Goal: Task Accomplishment & Management: Manage account settings

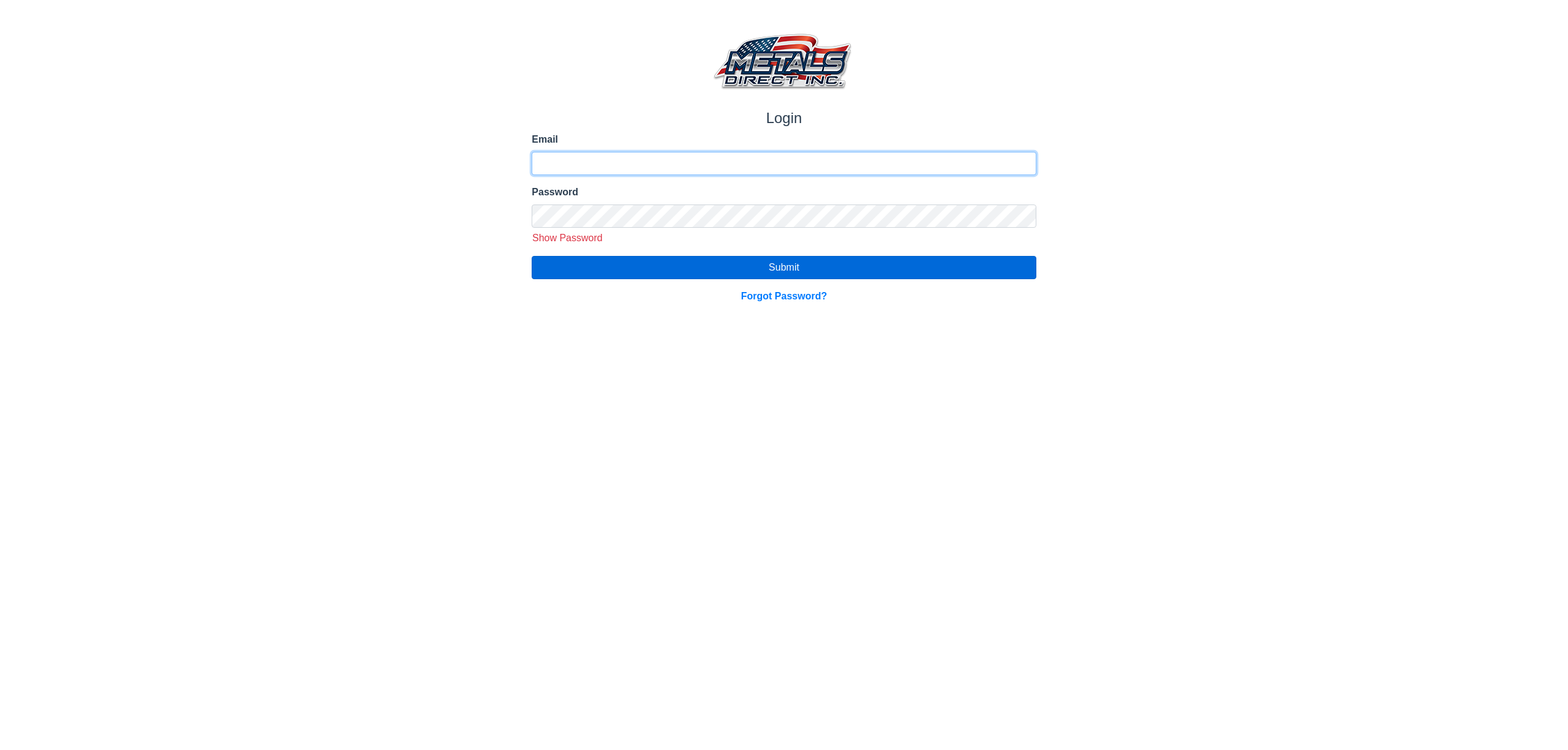
type input "**********"
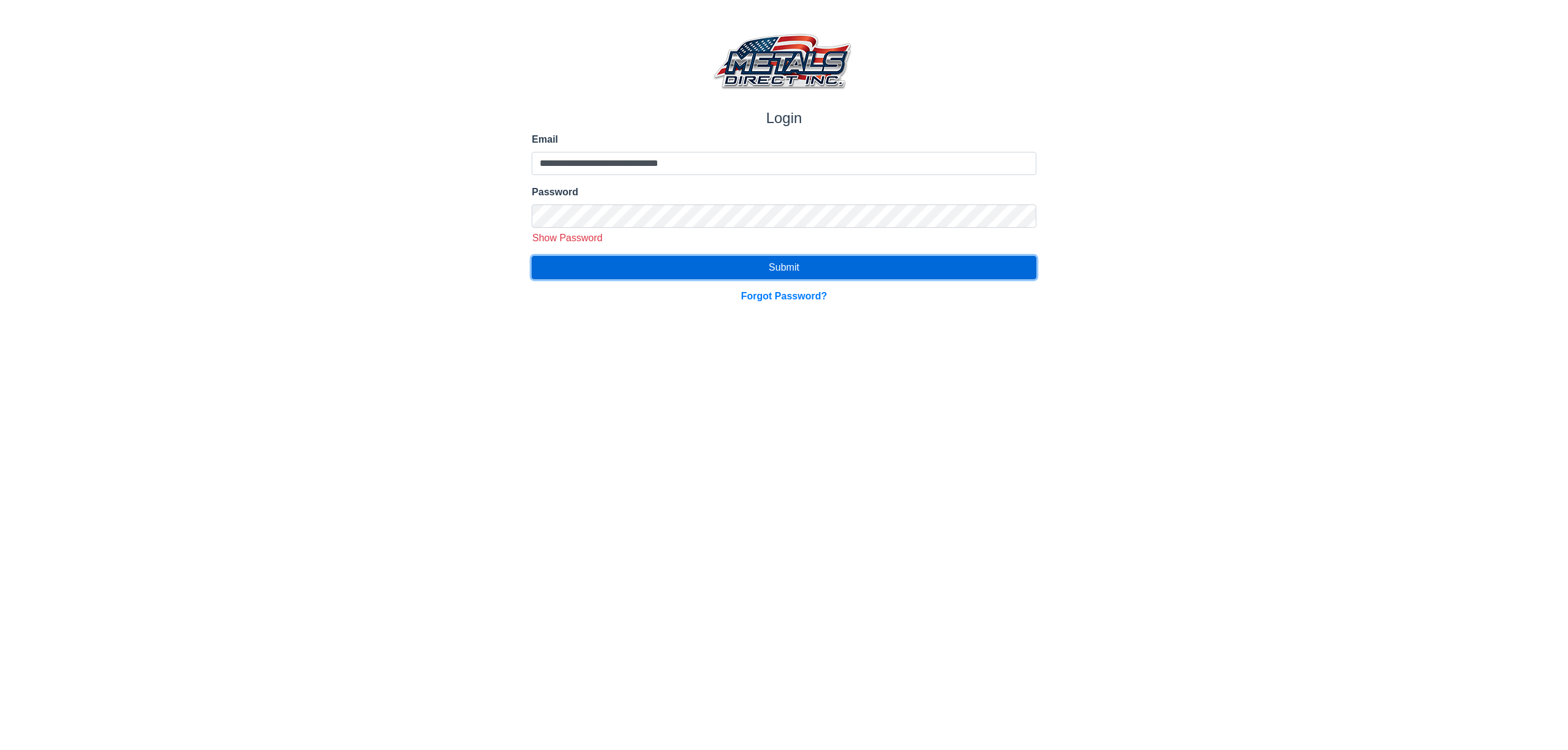
click at [815, 267] on button "Submit" at bounding box center [784, 267] width 504 height 23
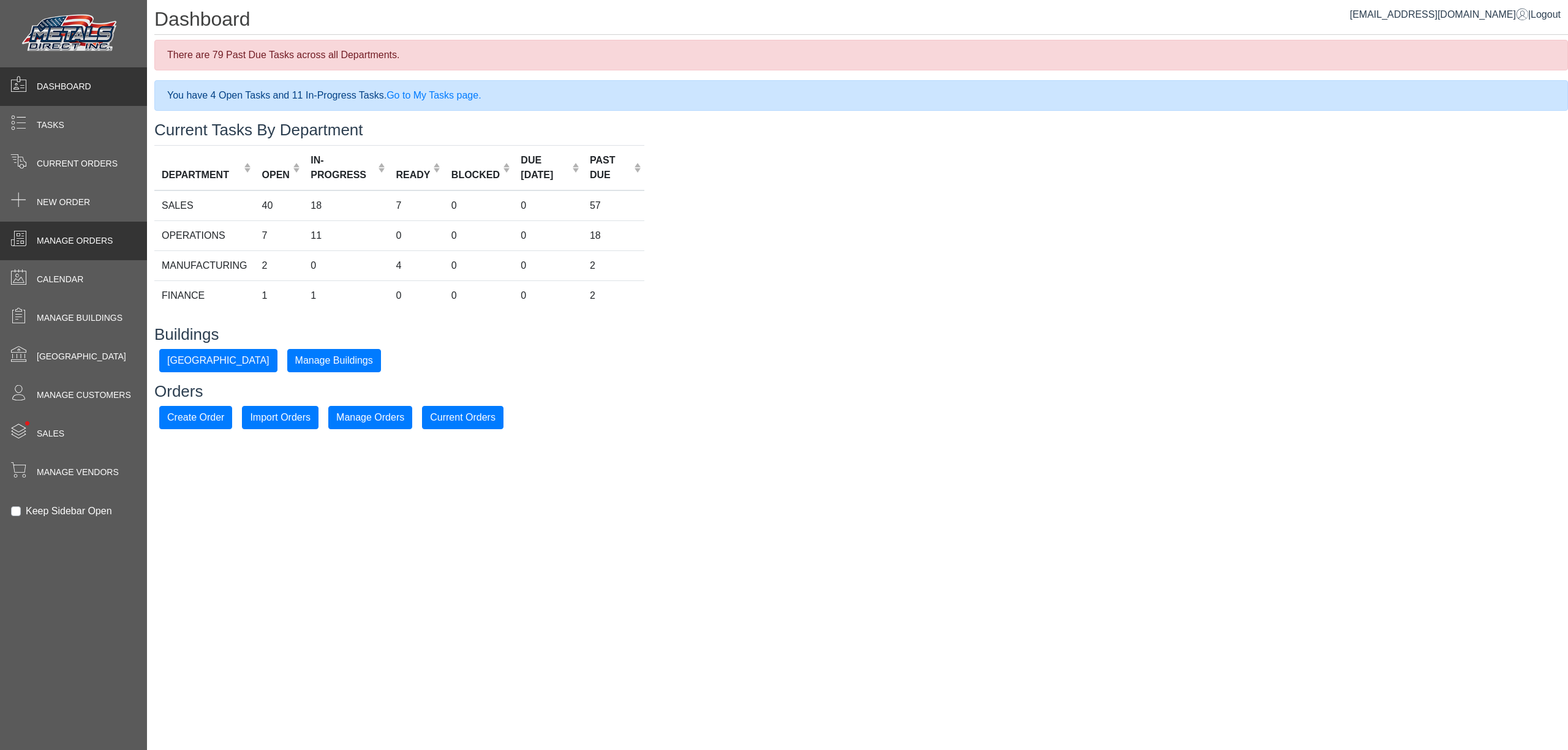
click at [109, 243] on span "Manage Orders" at bounding box center [74, 240] width 76 height 13
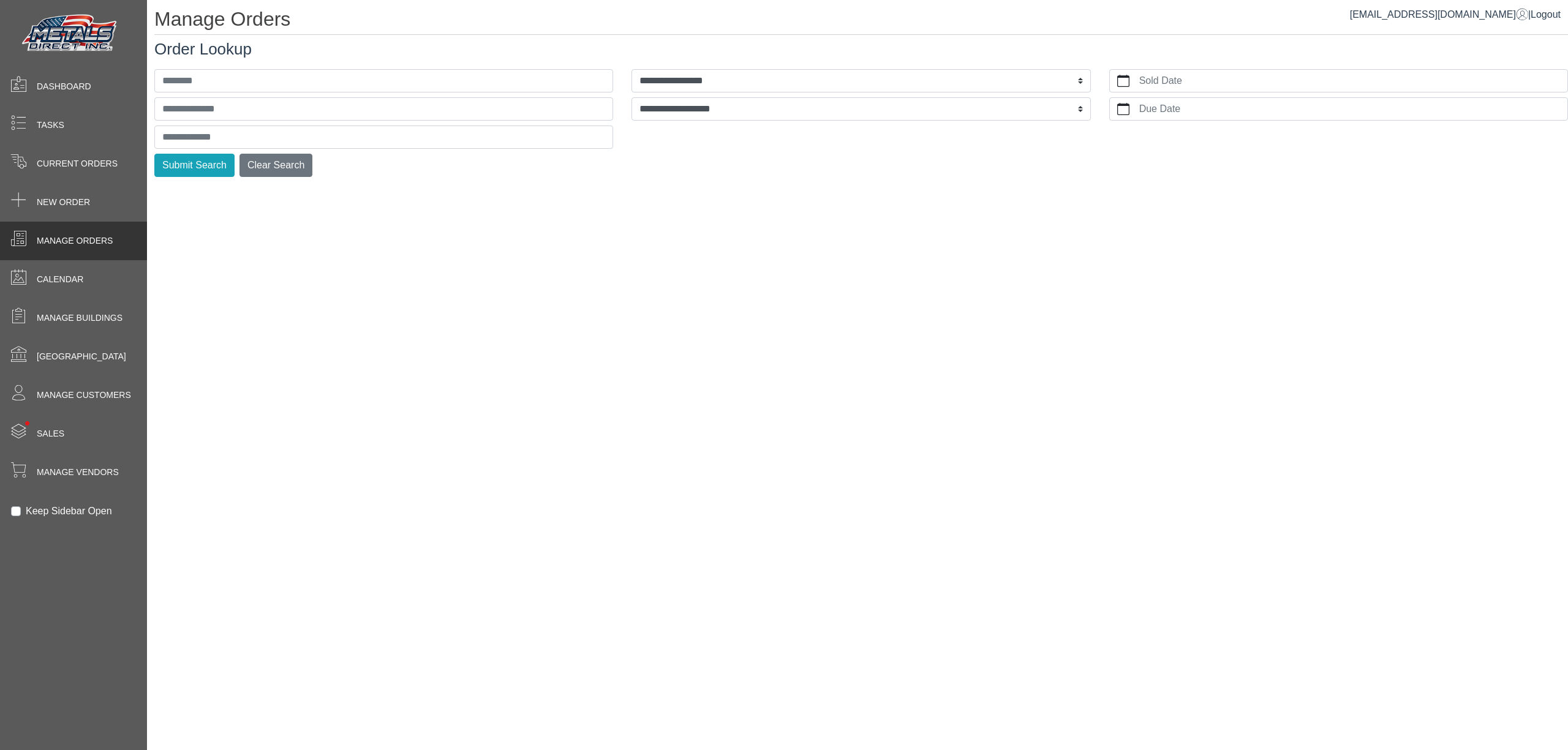
click at [204, 123] on div "Submit Search Clear Search" at bounding box center [384, 121] width 477 height 113
drag, startPoint x: 236, startPoint y: 139, endPoint x: 228, endPoint y: 126, distance: 15.3
click at [236, 133] on input "text" at bounding box center [384, 137] width 459 height 23
click at [155, 154] on button "Submit Search" at bounding box center [195, 165] width 80 height 23
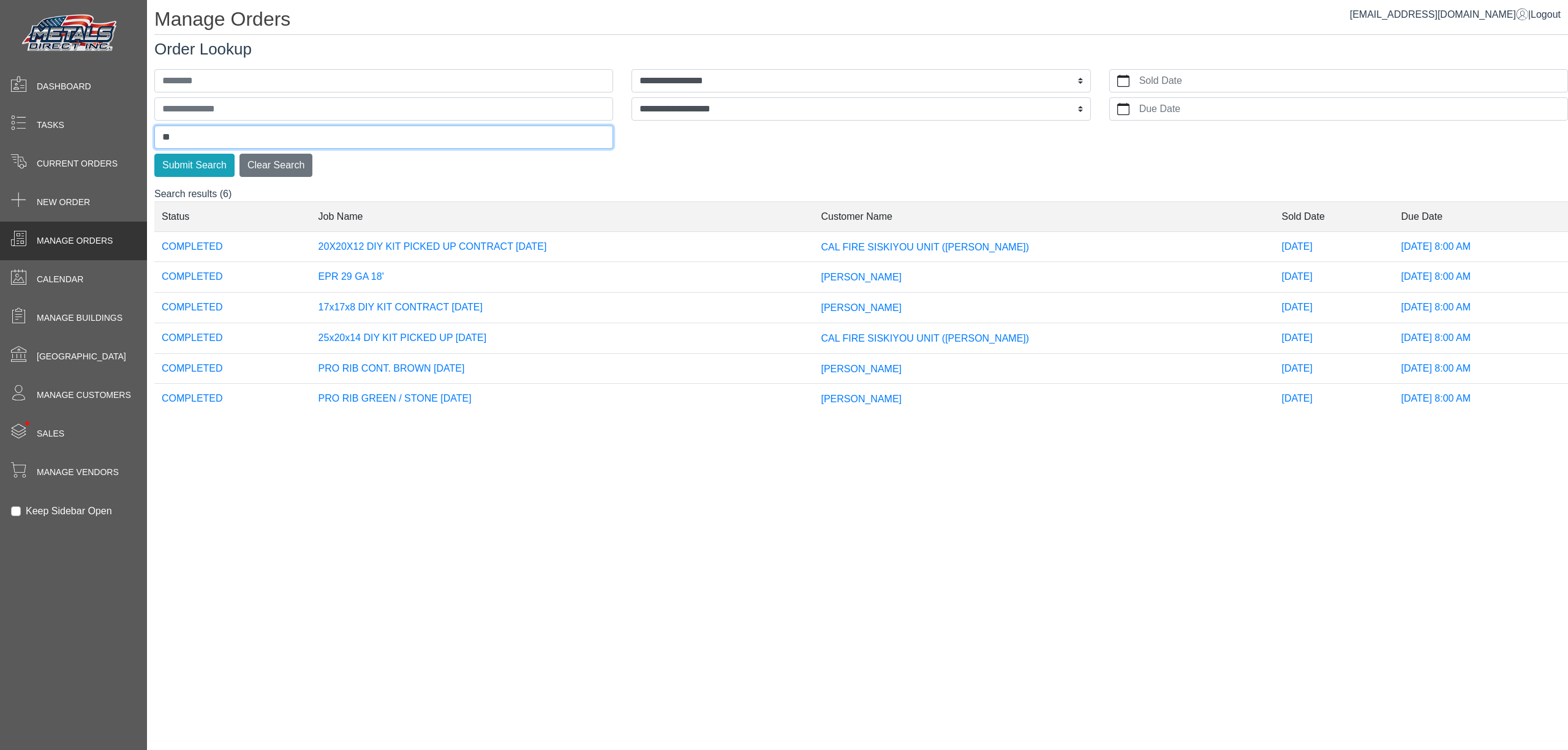
type input "*"
click at [155, 154] on button "Submit Search" at bounding box center [195, 165] width 80 height 23
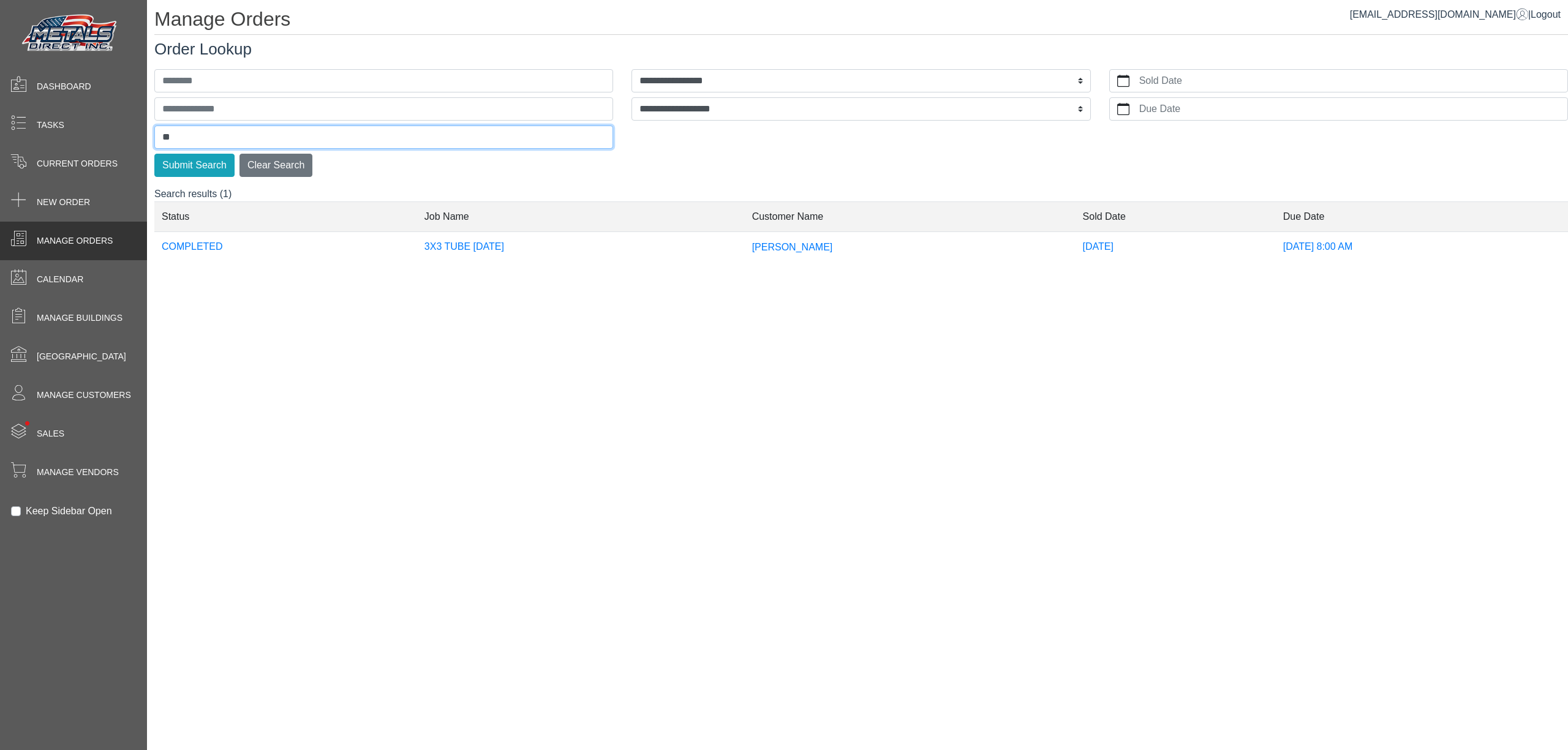
type input "*"
click at [89, 163] on span "Current Orders" at bounding box center [77, 164] width 80 height 13
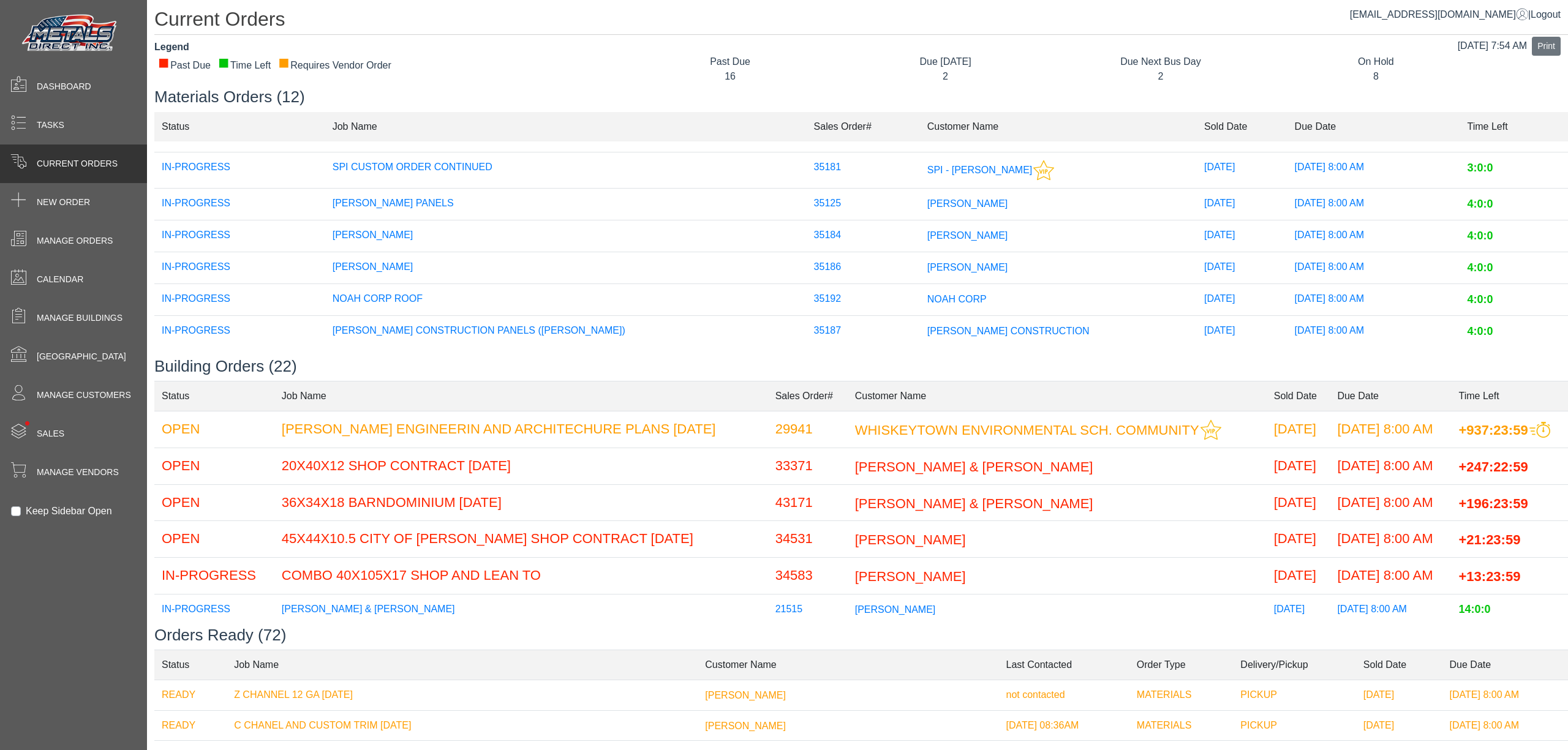
scroll to position [215, 0]
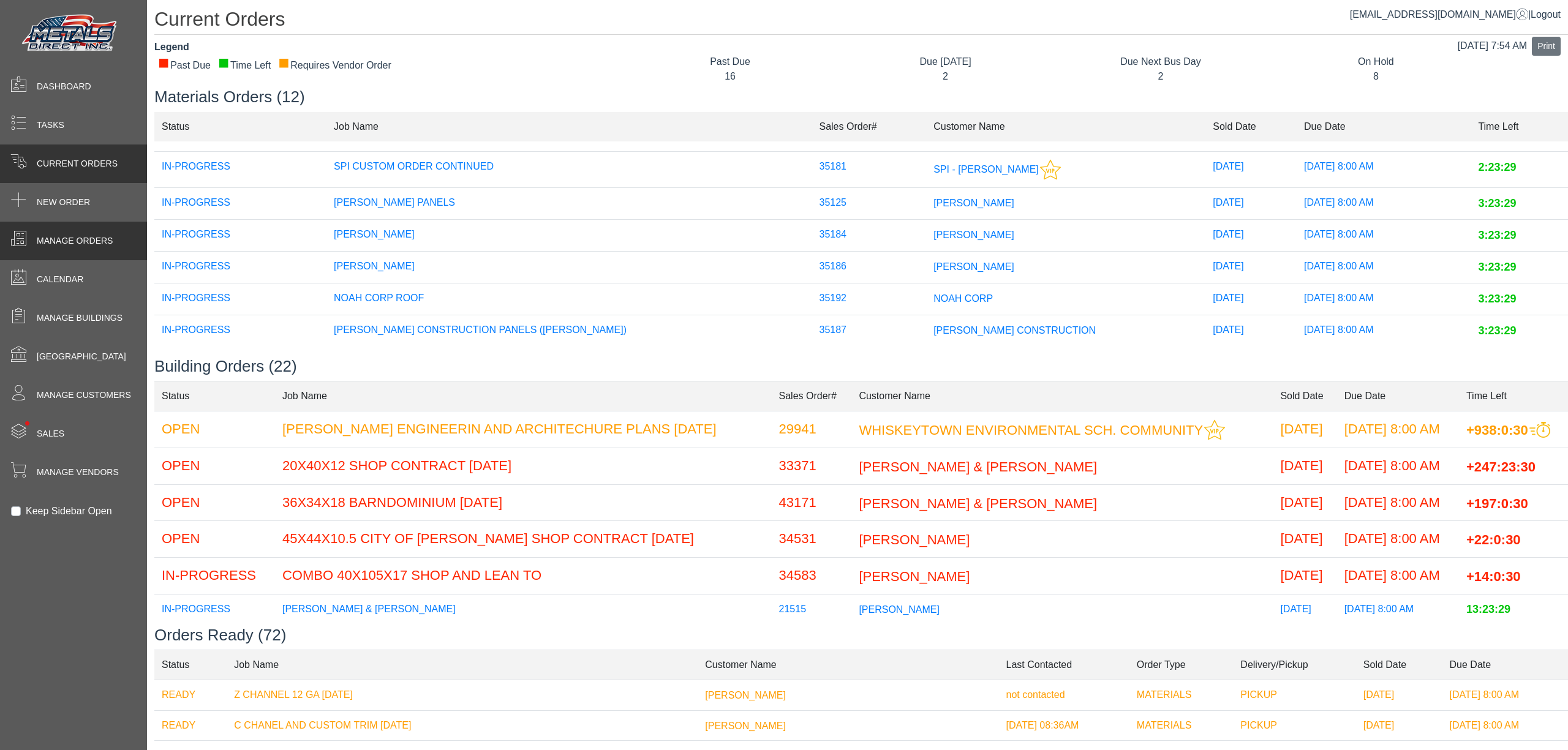
click at [114, 240] on div "Manage Orders" at bounding box center [73, 240] width 147 height 38
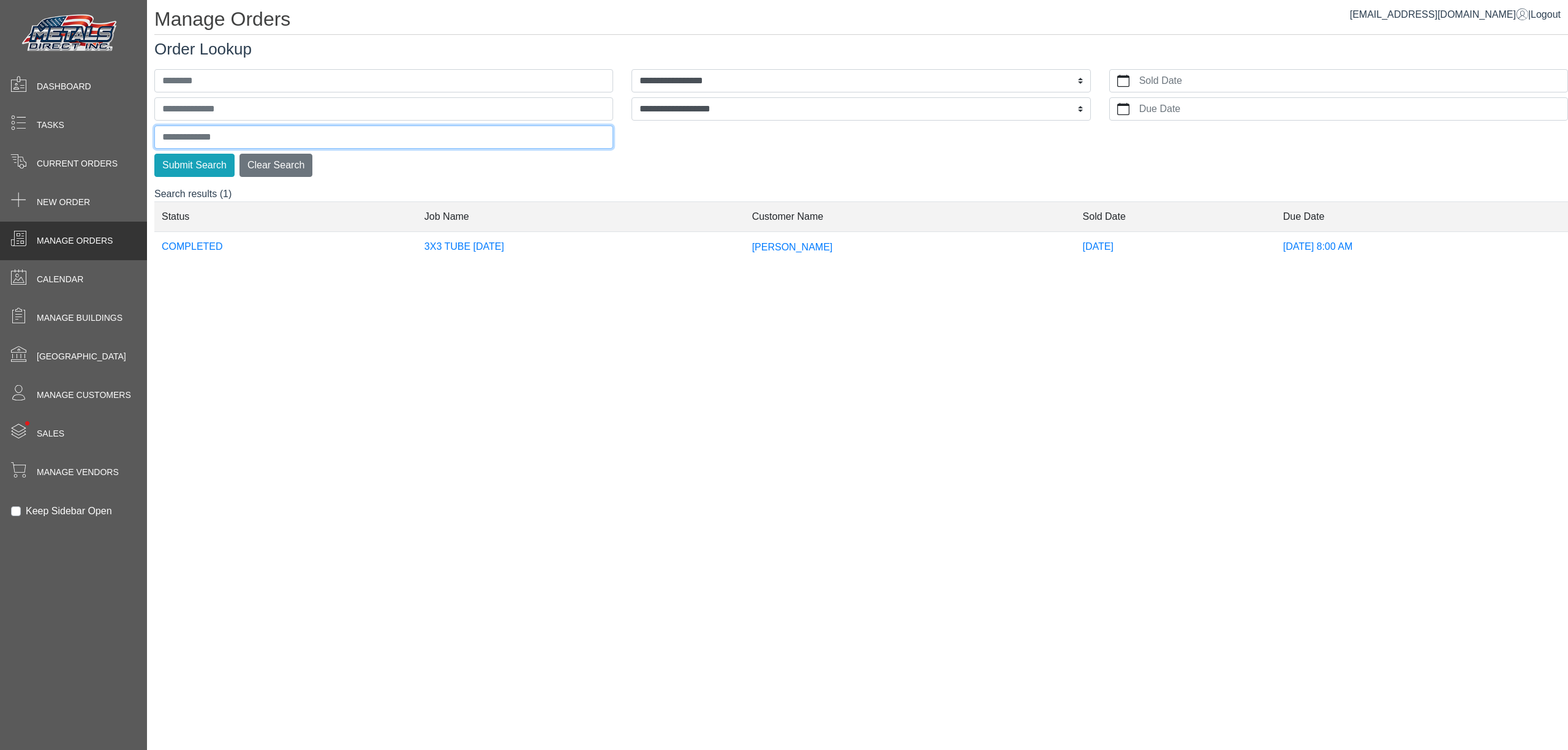
drag, startPoint x: 202, startPoint y: 133, endPoint x: 205, endPoint y: 142, distance: 9.5
click at [205, 142] on input "text" at bounding box center [384, 137] width 459 height 23
type input "****"
click at [155, 154] on button "Submit Search" at bounding box center [195, 165] width 80 height 23
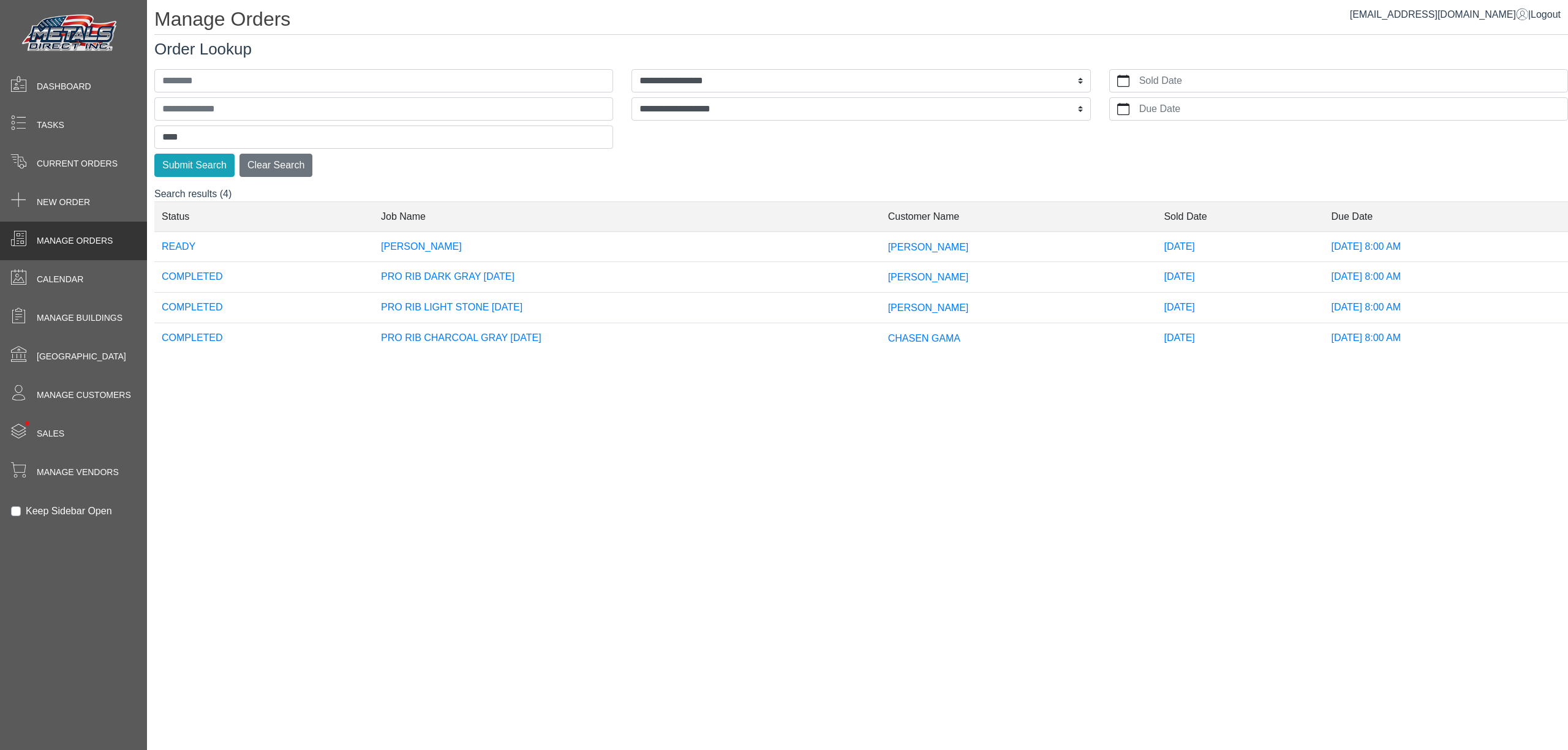
click at [443, 259] on td "[PERSON_NAME]" at bounding box center [627, 247] width 507 height 30
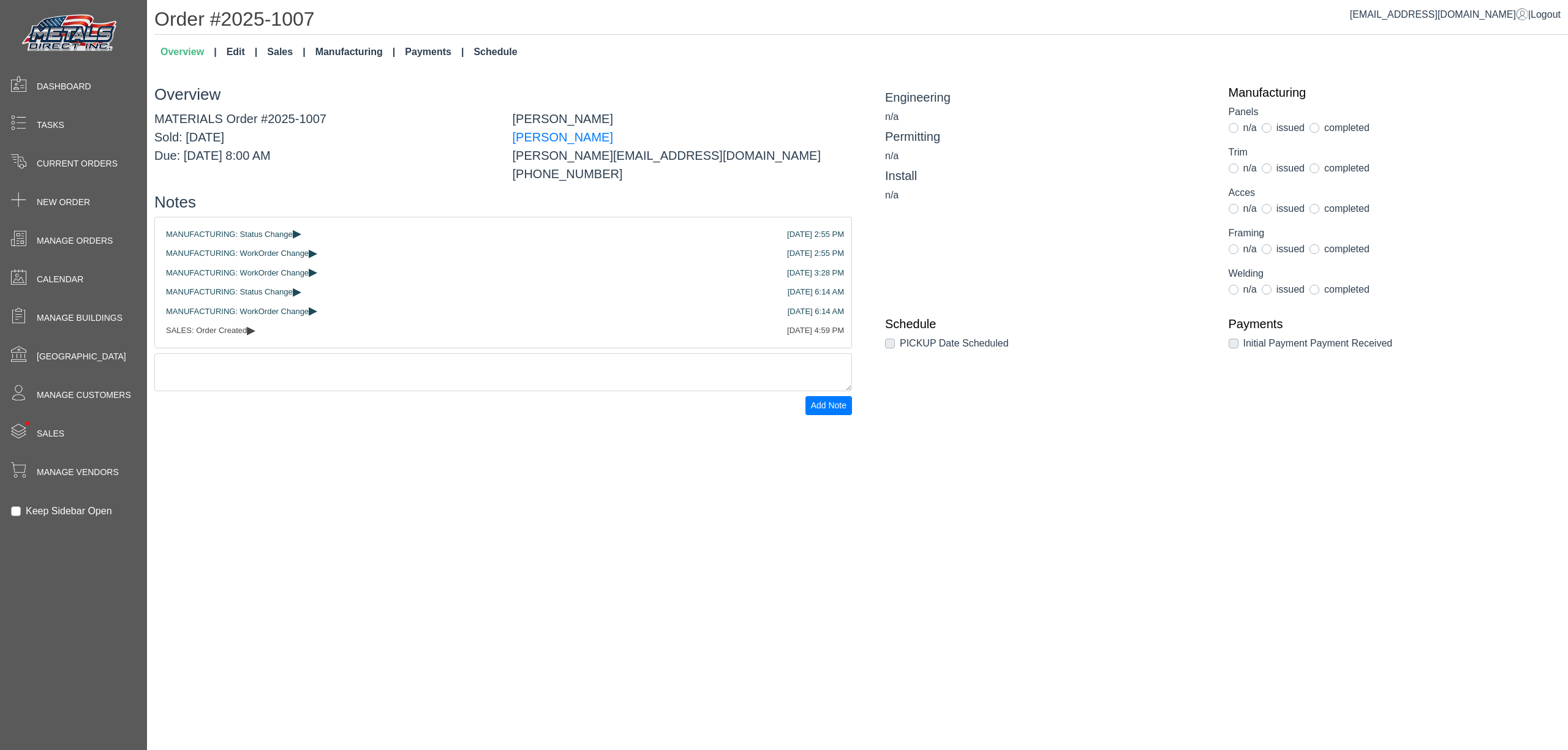
click at [512, 62] on link "Schedule" at bounding box center [495, 52] width 54 height 24
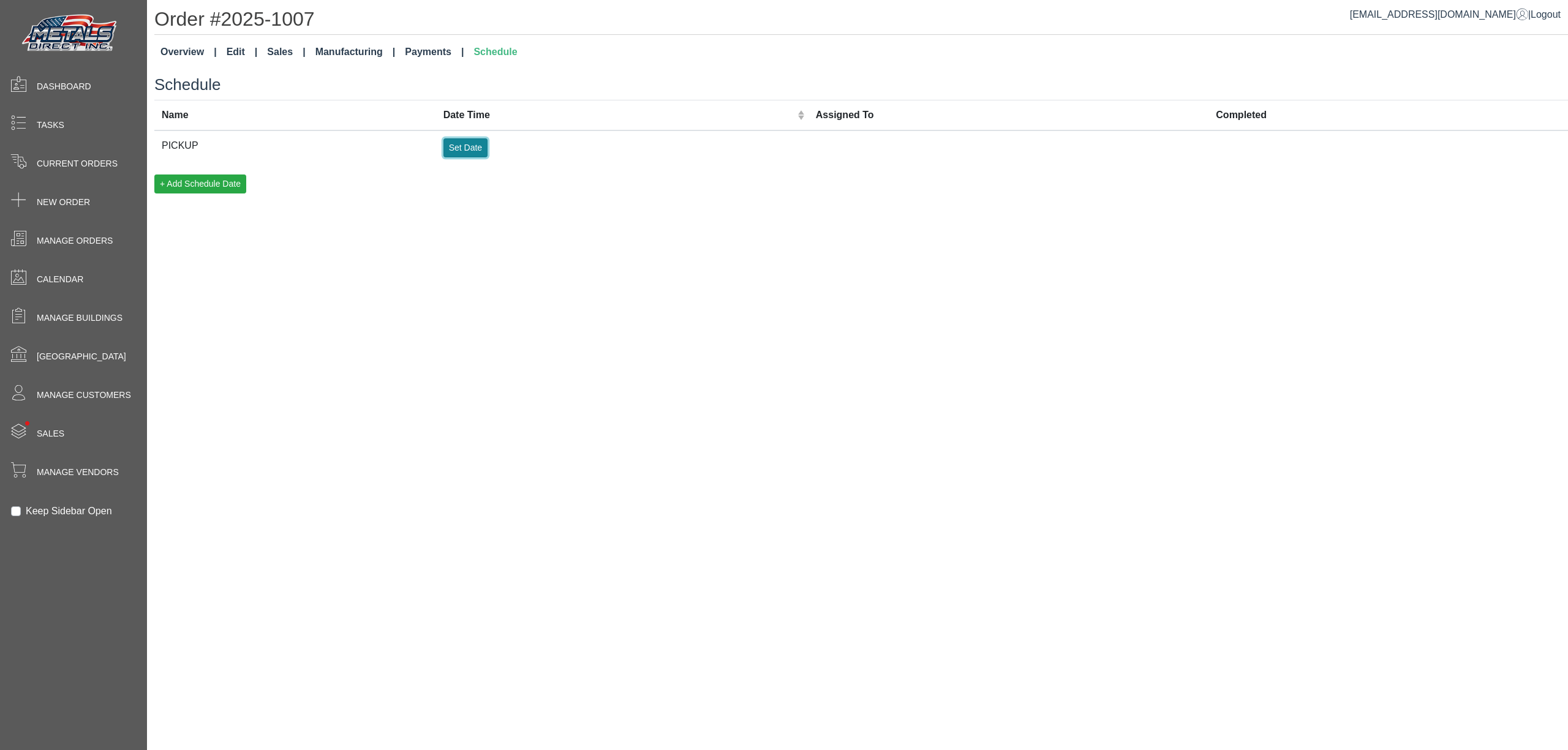
click at [467, 142] on button "Set Date" at bounding box center [465, 147] width 44 height 19
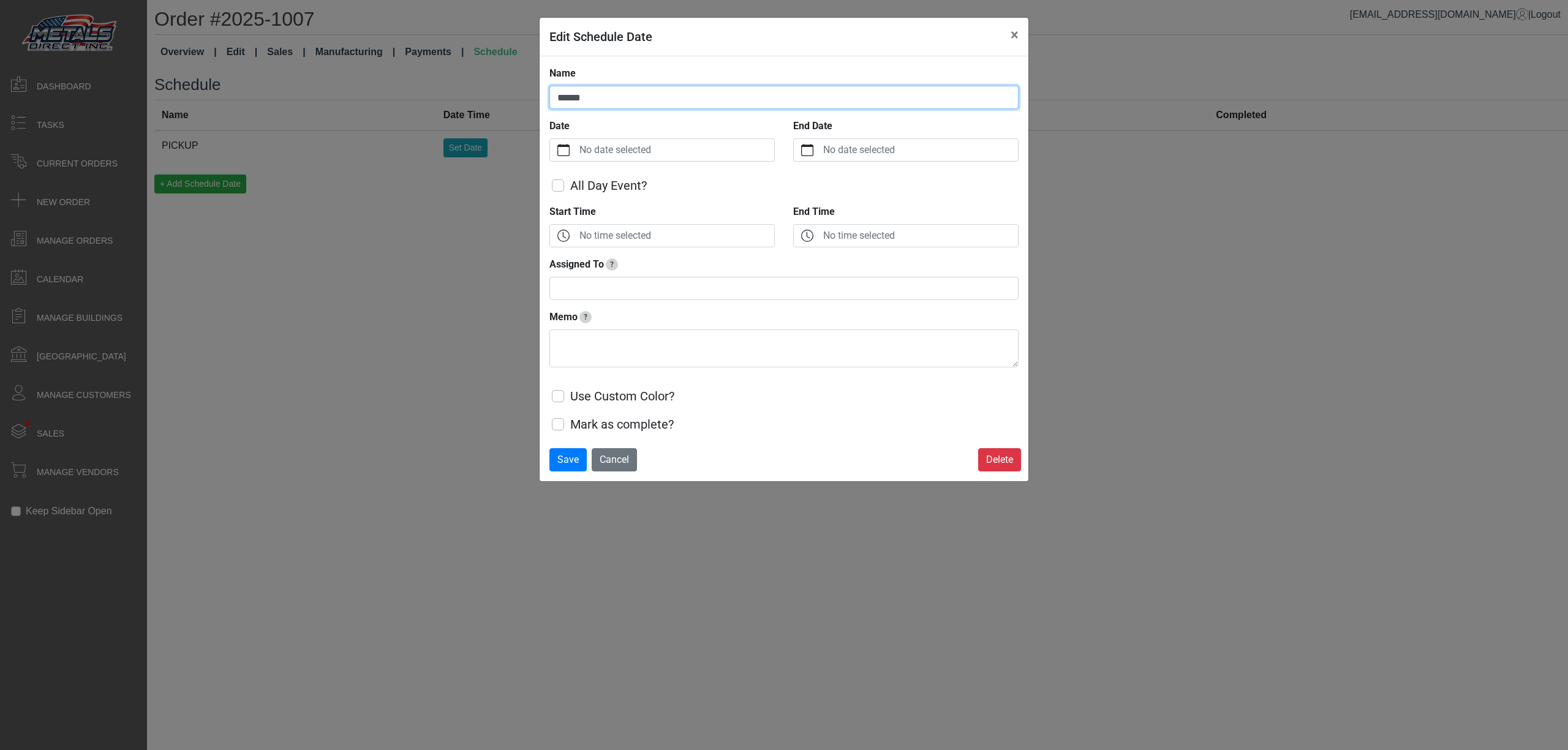
drag, startPoint x: 616, startPoint y: 98, endPoint x: 375, endPoint y: 99, distance: 241.0
click at [402, 97] on div "Edit Schedule Date × Name ****** Date No date selected End Date No date selecte…" at bounding box center [784, 375] width 1568 height 750
type input "********"
drag, startPoint x: 677, startPoint y: 155, endPoint x: 684, endPoint y: 141, distance: 15.7
click at [678, 143] on label "No date selected" at bounding box center [675, 150] width 198 height 22
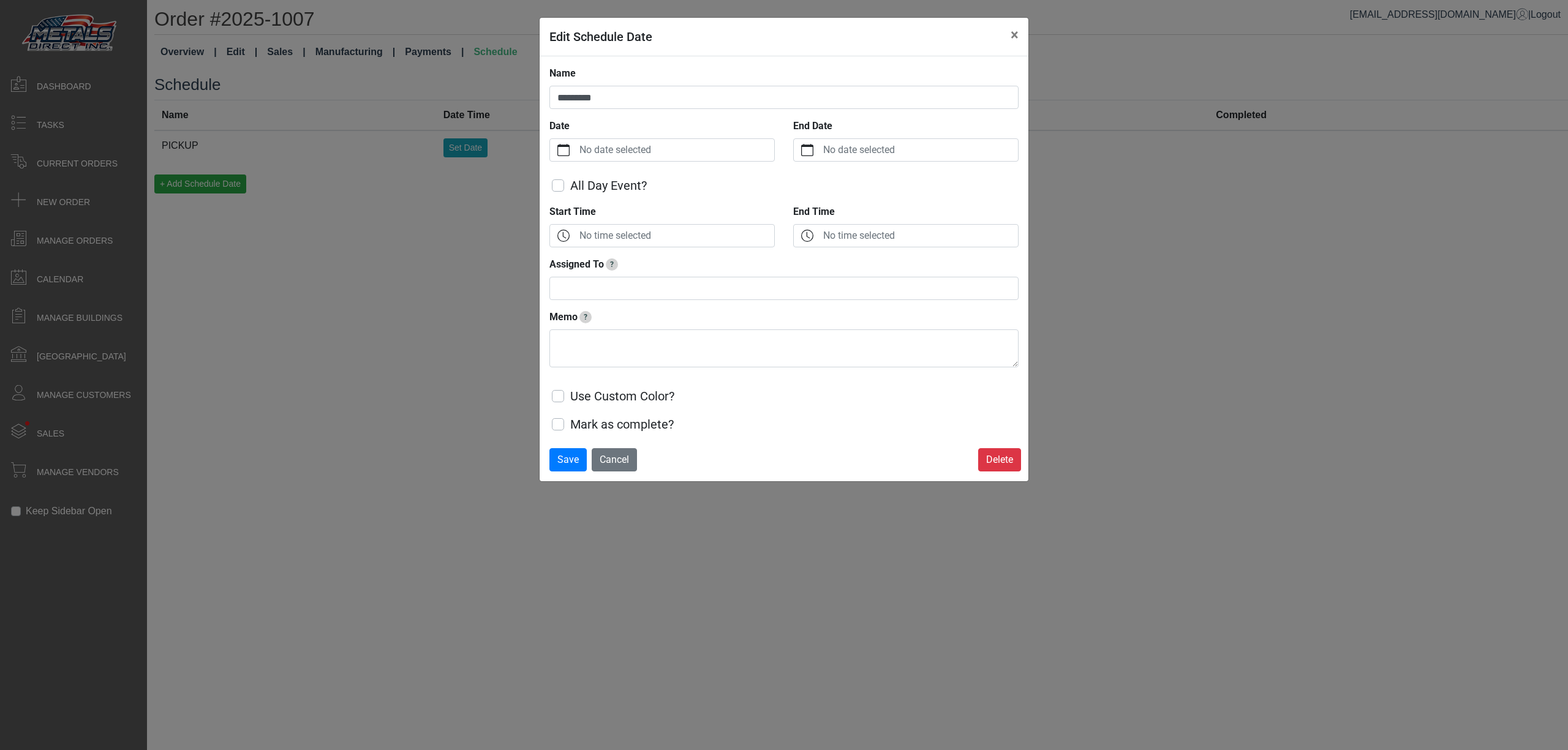
click at [577, 143] on button "Date" at bounding box center [563, 150] width 27 height 22
drag, startPoint x: 686, startPoint y: 141, endPoint x: 698, endPoint y: 153, distance: 17.0
click at [697, 152] on label "No date selected" at bounding box center [675, 150] width 198 height 22
click at [577, 152] on button "Date" at bounding box center [563, 150] width 27 height 22
click at [594, 307] on span "13" at bounding box center [591, 299] width 20 height 20
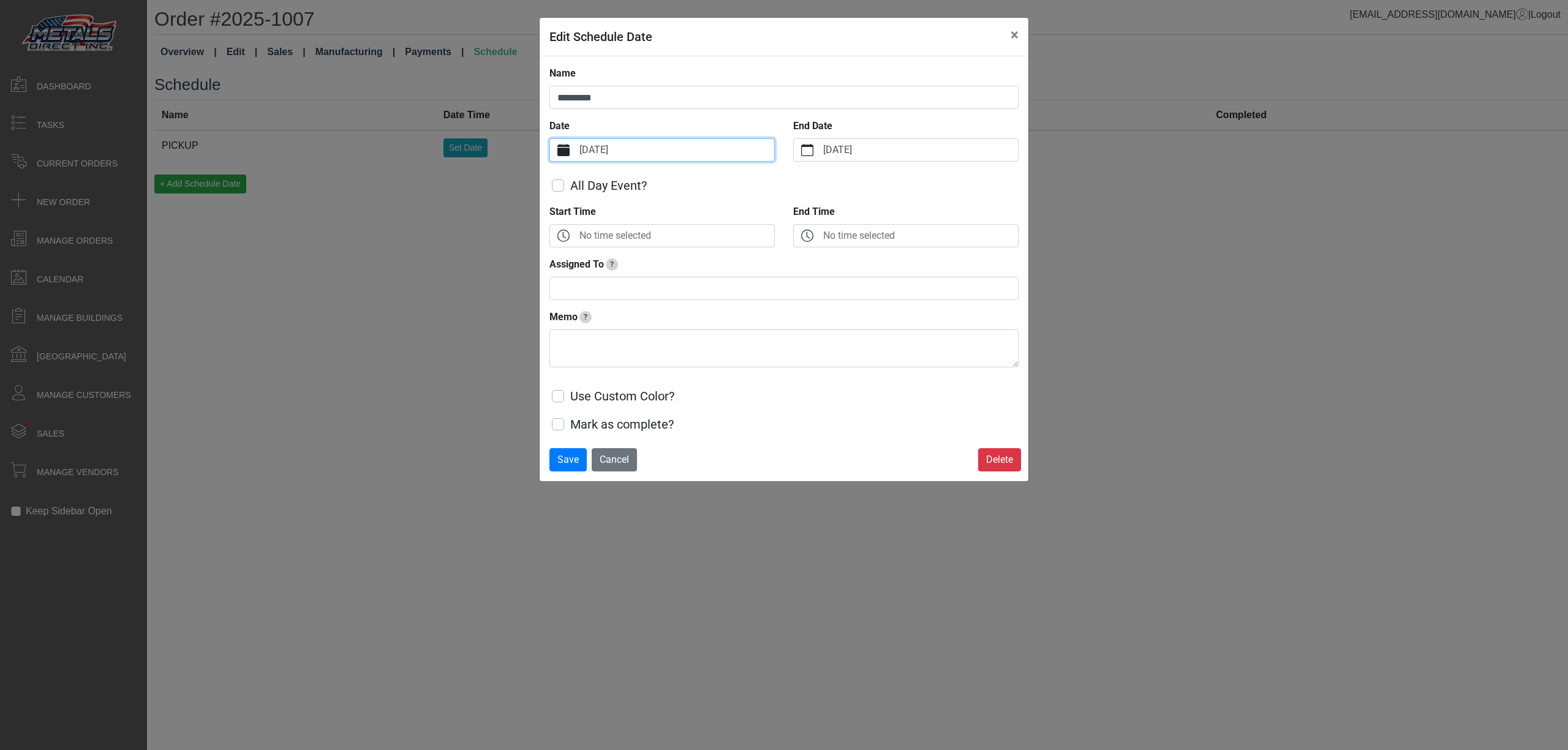
click at [633, 248] on div "No time selected" at bounding box center [662, 236] width 225 height 23
click at [637, 233] on label "No time selected" at bounding box center [675, 235] width 198 height 22
click at [577, 233] on button "Start Time" at bounding box center [563, 235] width 27 height 22
click at [569, 277] on button "Increment" at bounding box center [569, 285] width 27 height 16
click at [570, 282] on icon "chevron up" at bounding box center [569, 284] width 11 height 11
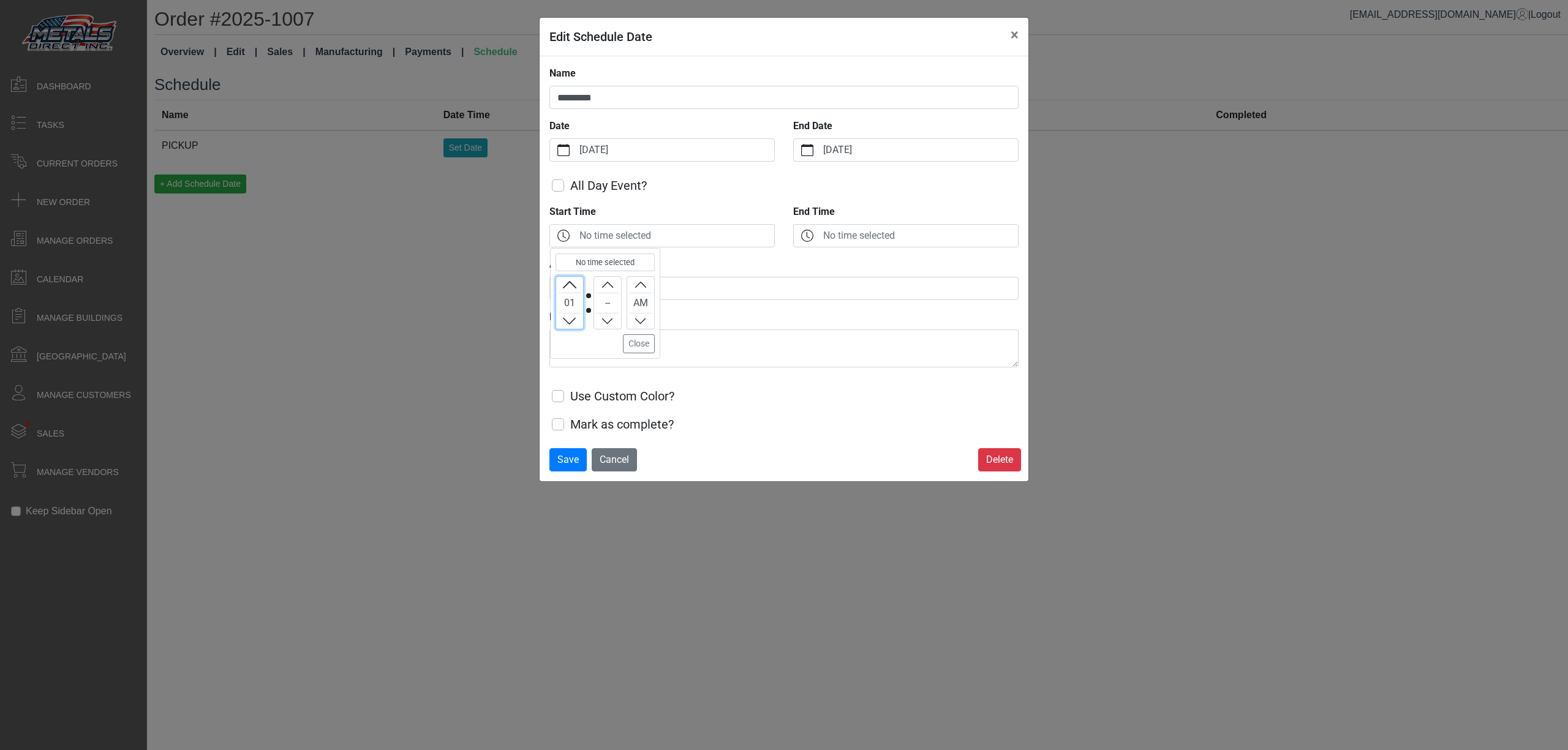
click at [570, 280] on icon "chevron up" at bounding box center [569, 284] width 11 height 11
click at [569, 282] on icon "chevron up" at bounding box center [569, 284] width 11 height 11
click at [571, 279] on button "Increment" at bounding box center [569, 285] width 27 height 16
click at [572, 279] on button "Increment" at bounding box center [569, 285] width 27 height 16
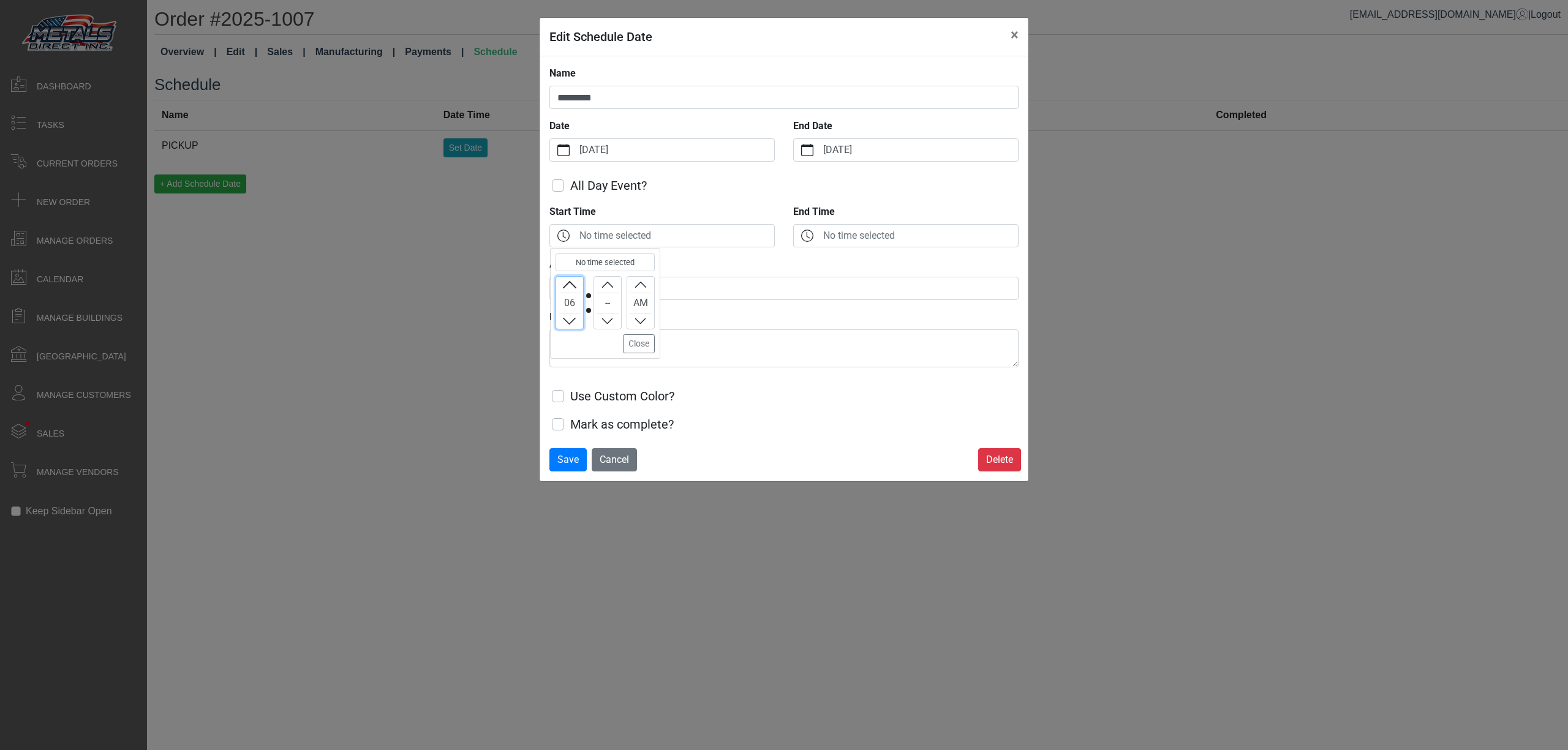
click at [572, 282] on icon "chevron up" at bounding box center [569, 284] width 11 height 11
click at [572, 284] on icon "chevron up" at bounding box center [569, 284] width 11 height 11
click at [570, 281] on icon "chevron up" at bounding box center [569, 284] width 11 height 11
click at [613, 287] on icon "chevron up" at bounding box center [607, 284] width 11 height 11
click at [647, 356] on div "9:00 AM (Selected time) 09 00 AM Close" at bounding box center [604, 303] width 110 height 111
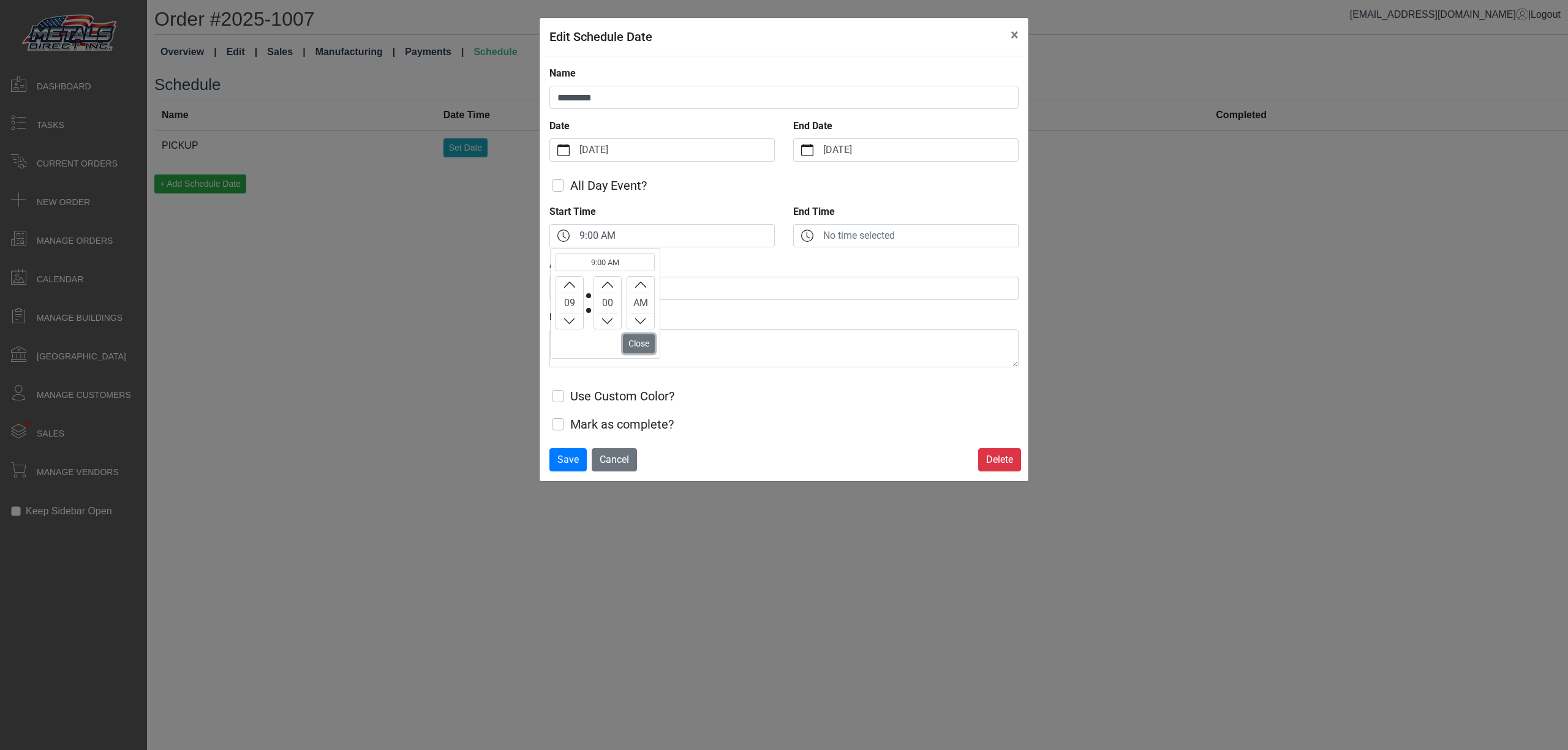
click at [637, 353] on button "Close" at bounding box center [639, 343] width 32 height 19
drag, startPoint x: 625, startPoint y: 274, endPoint x: 623, endPoint y: 289, distance: 15.1
click at [627, 275] on div "Name ******** Date [DATE] End Date [DATE] All Day Event? Start Time 9:00 AM End…" at bounding box center [783, 249] width 469 height 367
click at [625, 291] on input "Assigned To ?" at bounding box center [783, 289] width 469 height 23
type input "****"
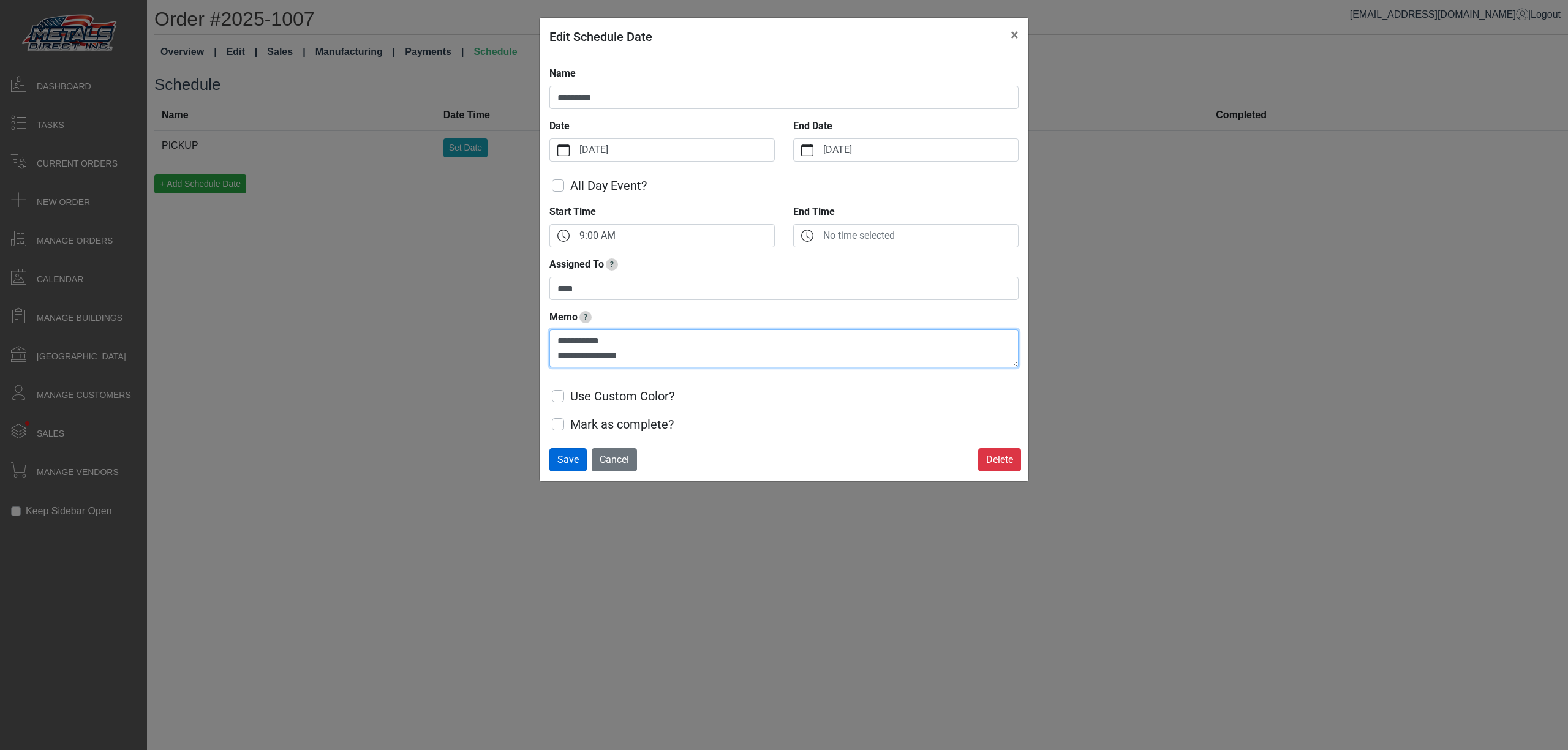
type textarea "**********"
click at [560, 461] on span "Save" at bounding box center [568, 459] width 21 height 12
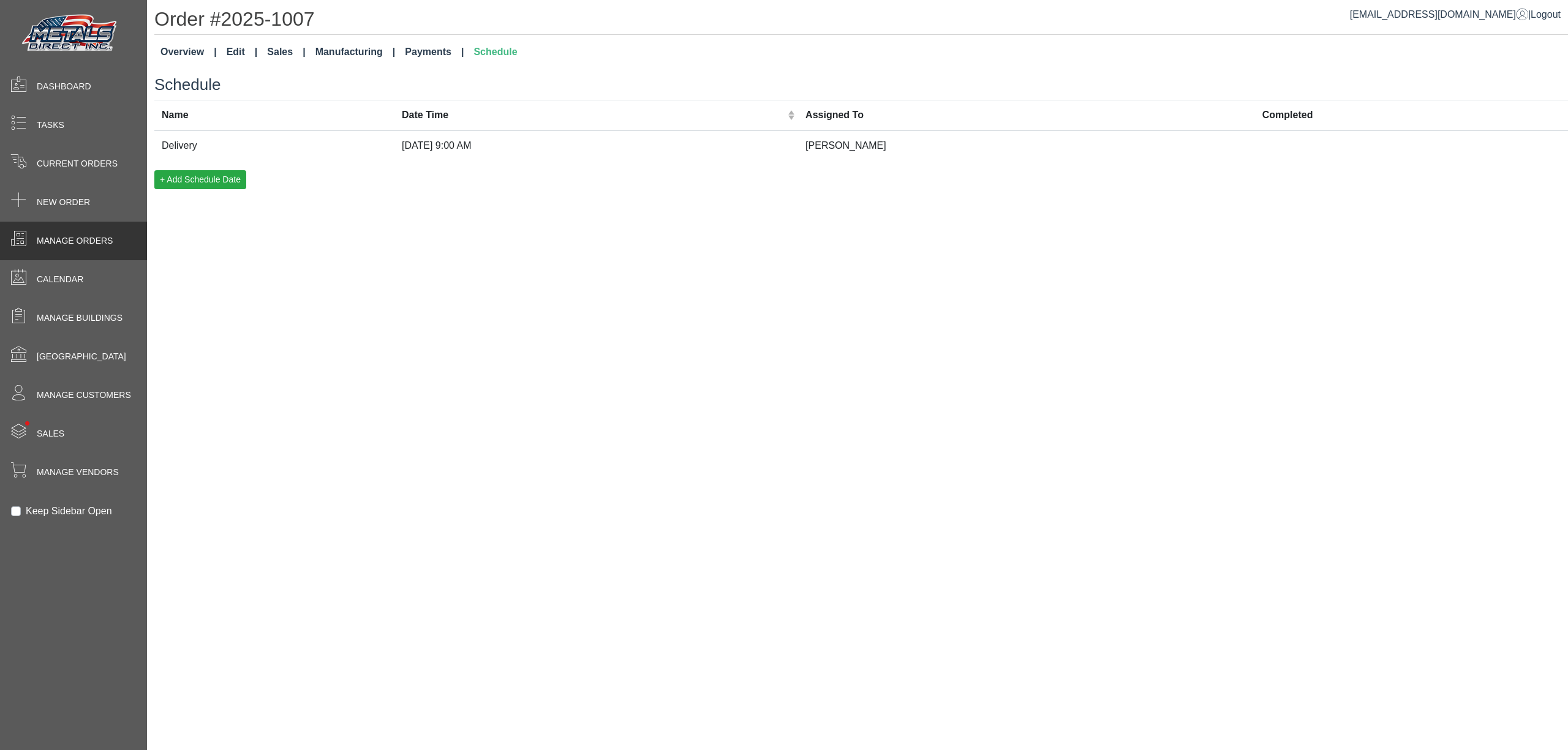
click at [52, 244] on span "Manage Orders" at bounding box center [74, 240] width 76 height 13
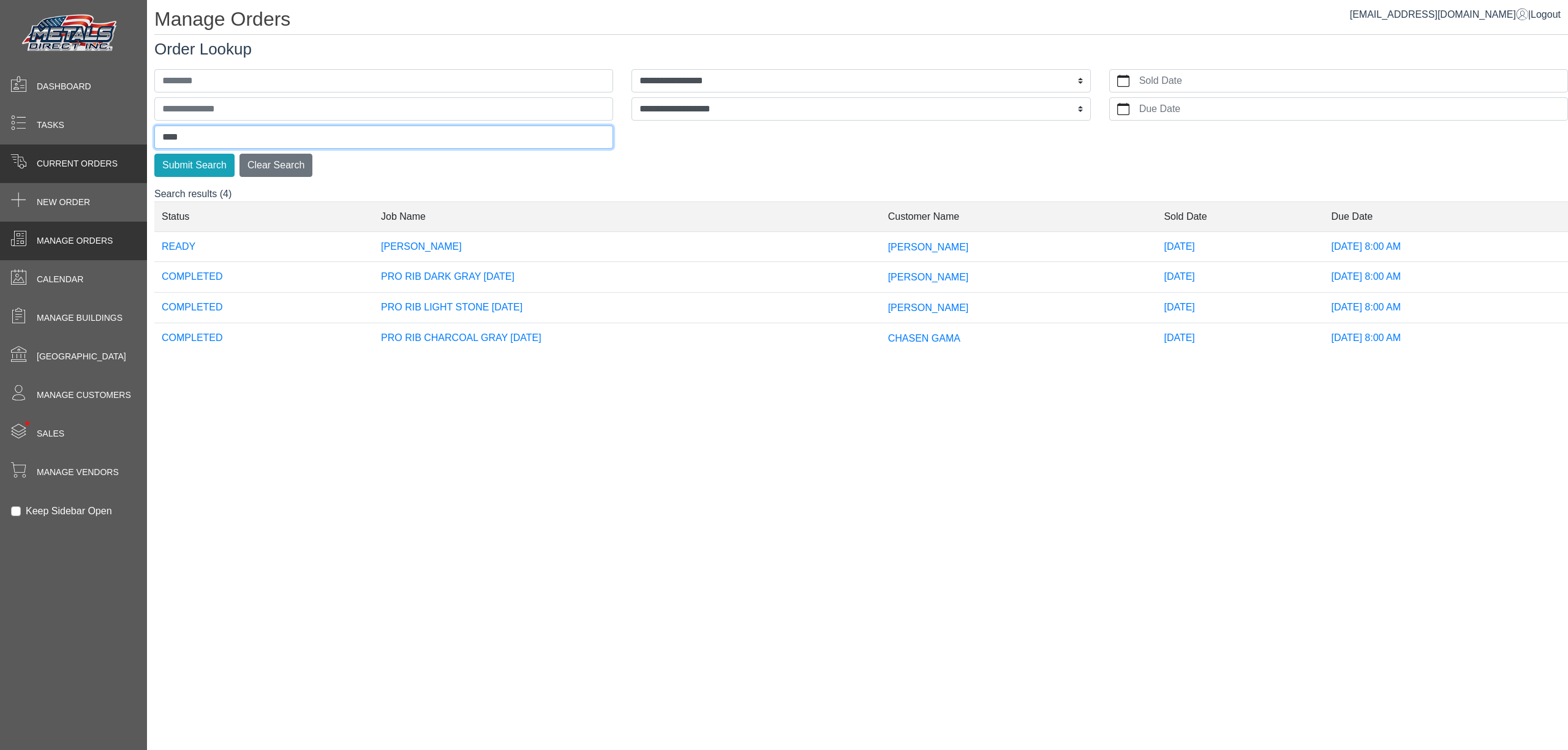
drag, startPoint x: 228, startPoint y: 136, endPoint x: 122, endPoint y: 145, distance: 106.4
click at [125, 0] on div "**********" at bounding box center [784, 0] width 1568 height 0
type input "****"
click at [155, 154] on button "Submit Search" at bounding box center [195, 165] width 80 height 23
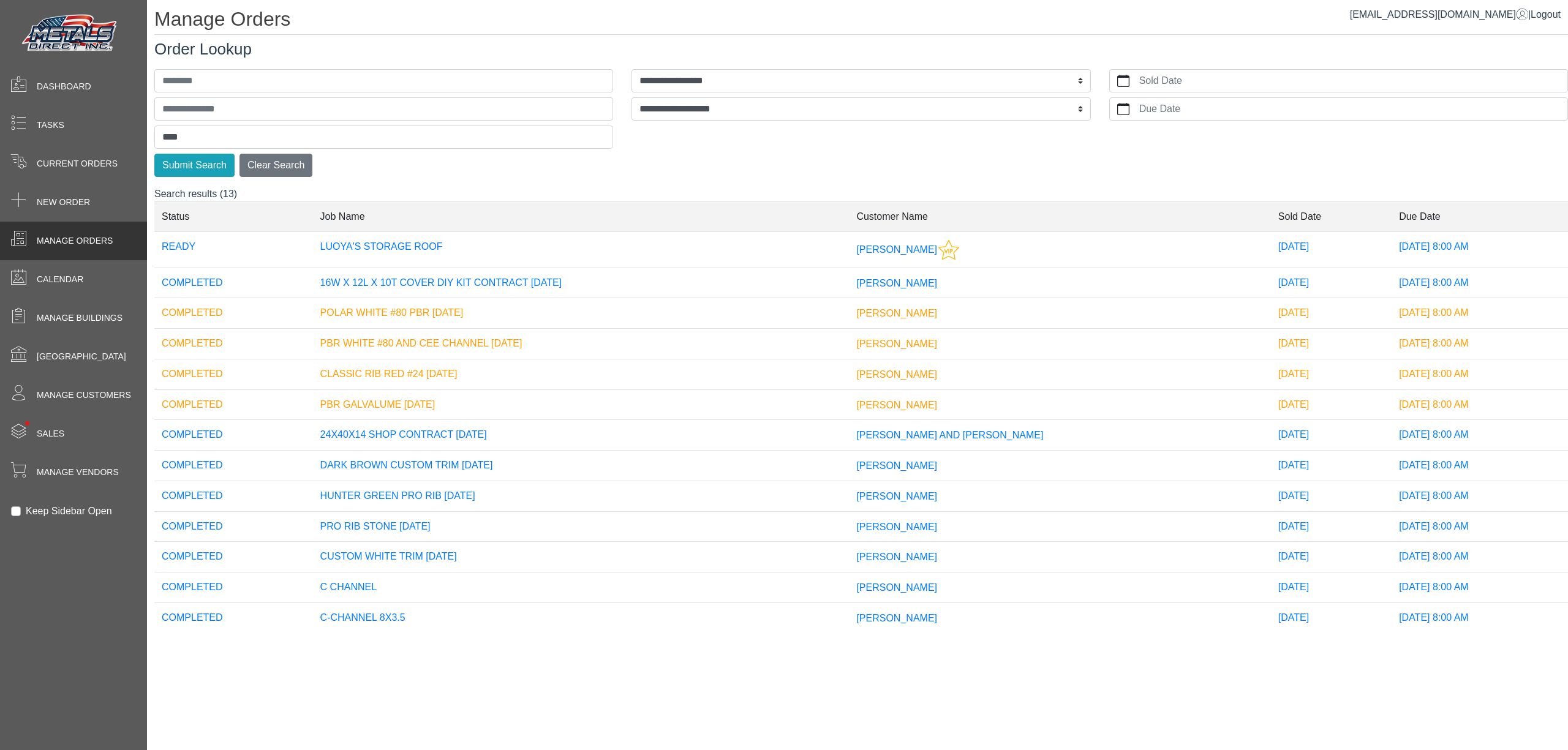
click at [983, 259] on td "[PERSON_NAME]" at bounding box center [1058, 249] width 421 height 36
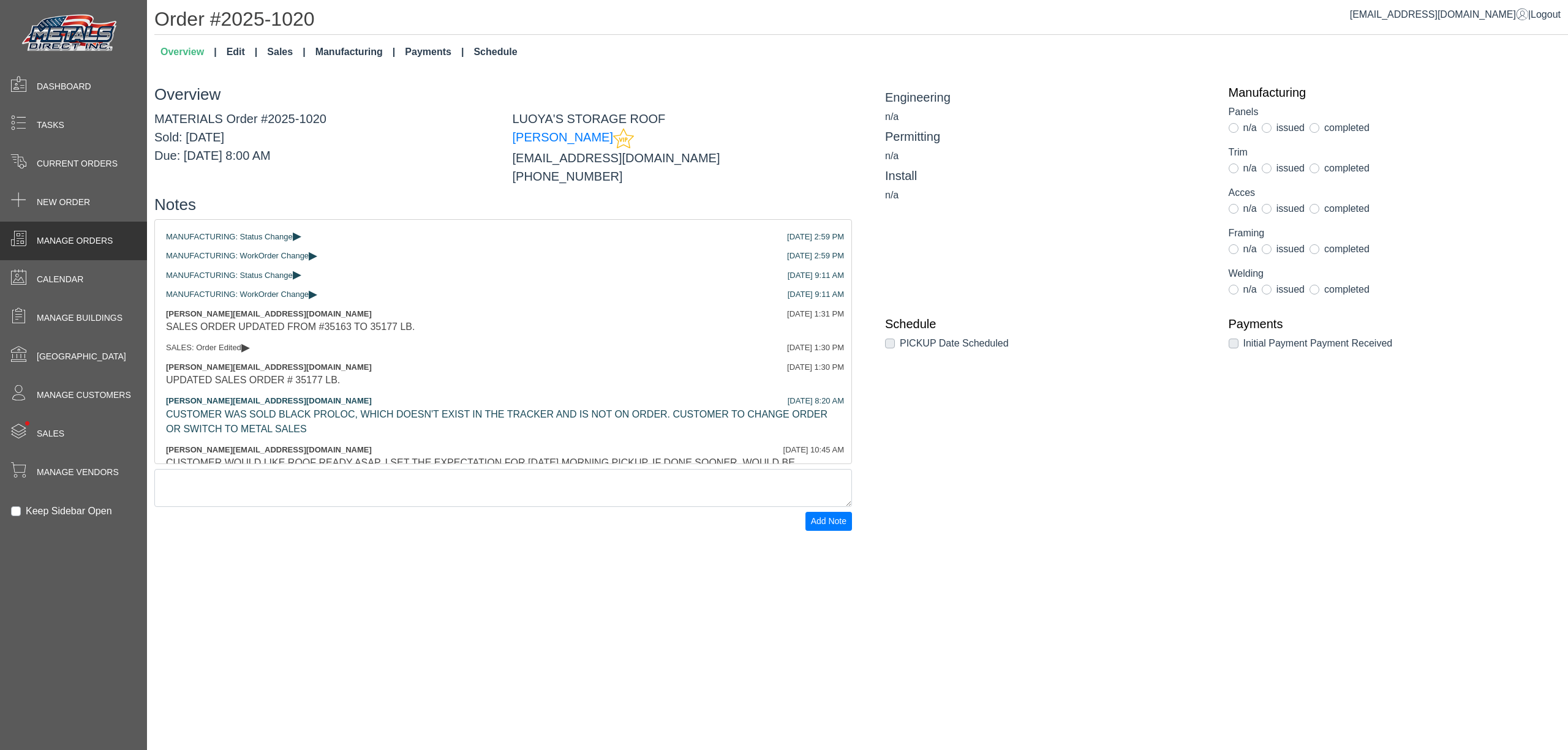
click at [28, 238] on span at bounding box center [18, 240] width 37 height 24
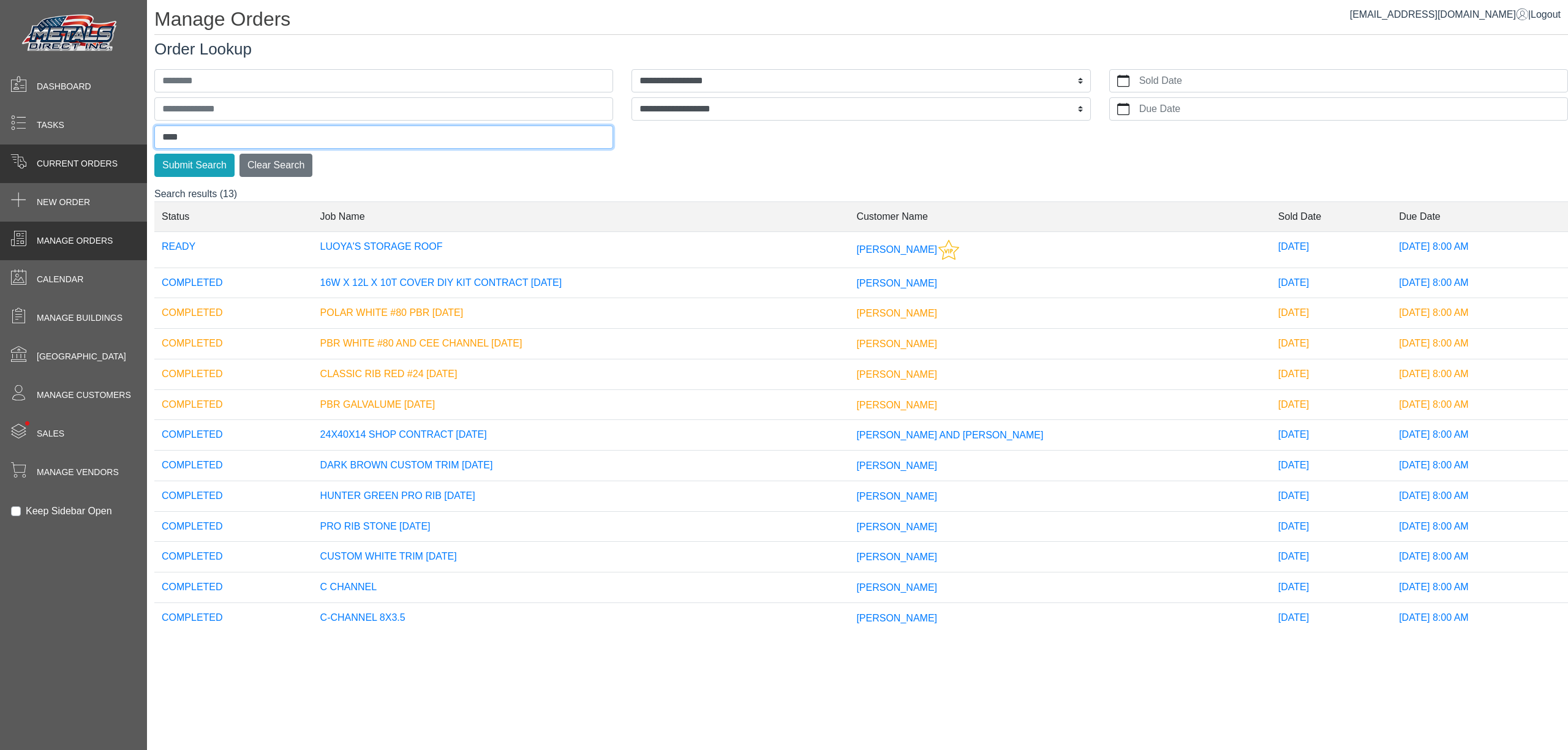
drag, startPoint x: 184, startPoint y: 149, endPoint x: 57, endPoint y: 157, distance: 127.3
click at [86, 0] on div "**********" at bounding box center [784, 0] width 1568 height 0
type input "*******"
click at [155, 154] on button "Submit Search" at bounding box center [195, 165] width 80 height 23
